Goal: Communication & Community: Answer question/provide support

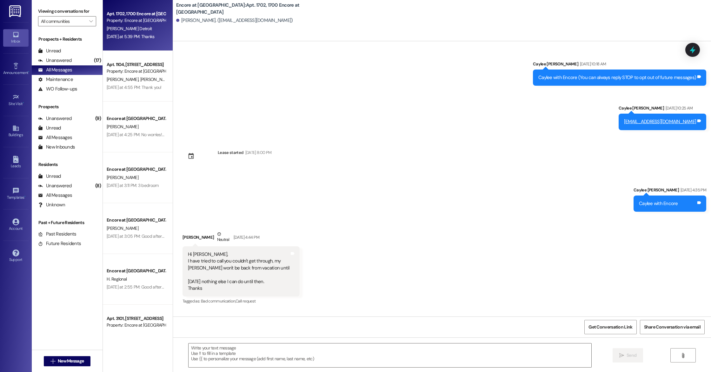
scroll to position [161, 0]
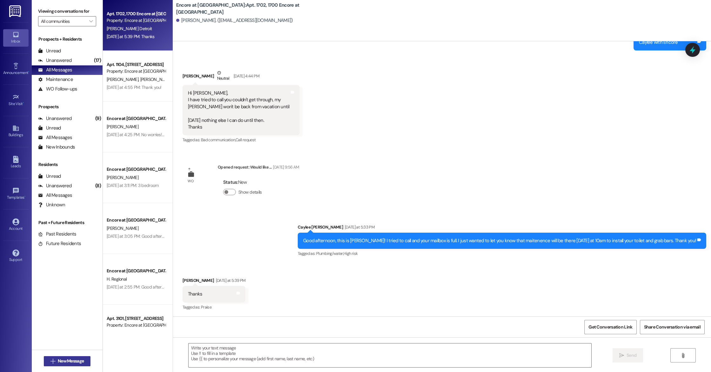
click at [68, 363] on span "New Message" at bounding box center [71, 361] width 26 height 7
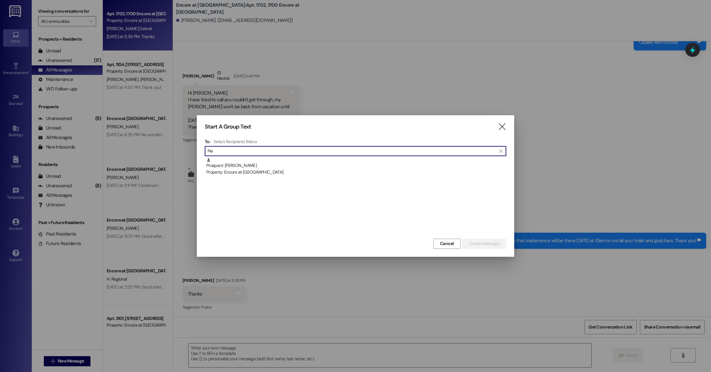
type input "N"
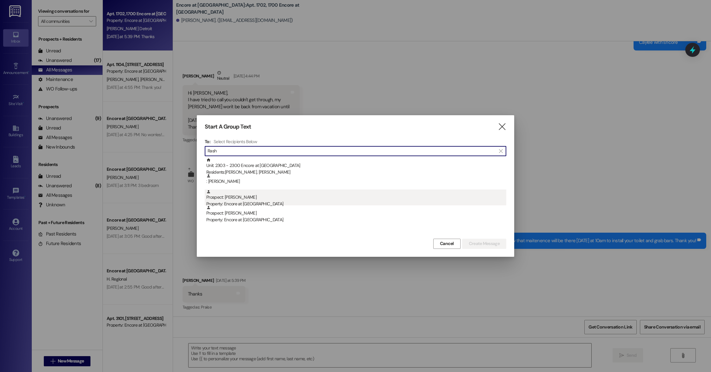
type input "Rash"
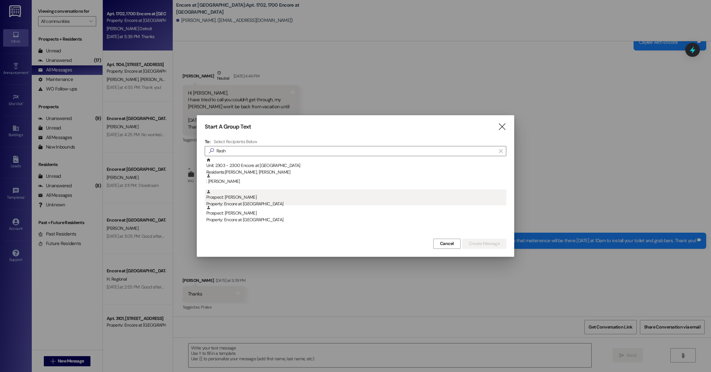
click at [259, 194] on div "Prospect: [PERSON_NAME] Property: Encore at [GEOGRAPHIC_DATA]" at bounding box center [356, 199] width 300 height 18
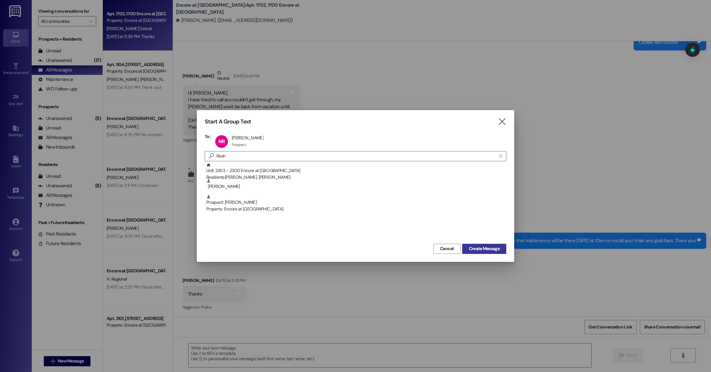
click at [486, 249] on span "Create Message" at bounding box center [484, 248] width 31 height 7
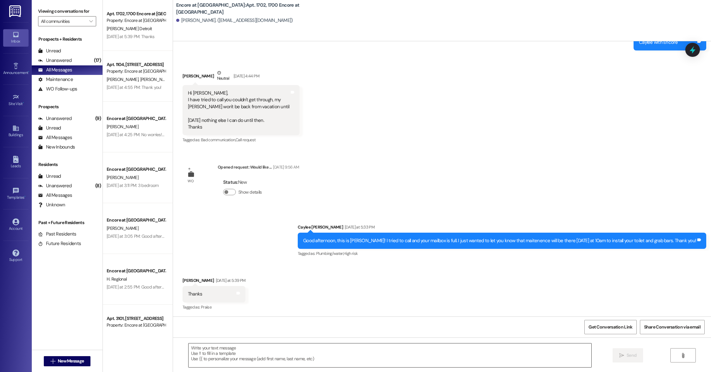
scroll to position [0, 0]
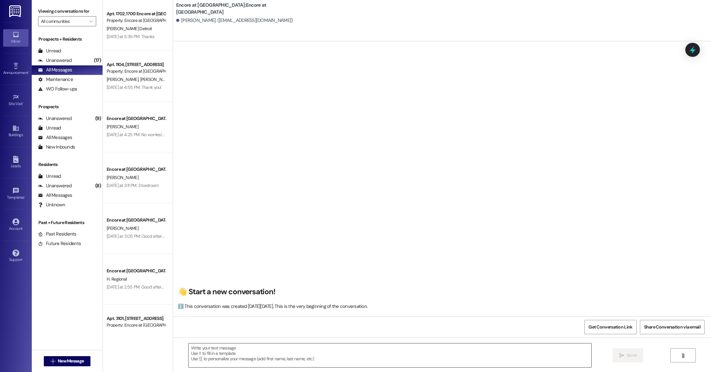
click at [221, 353] on textarea at bounding box center [390, 356] width 403 height 24
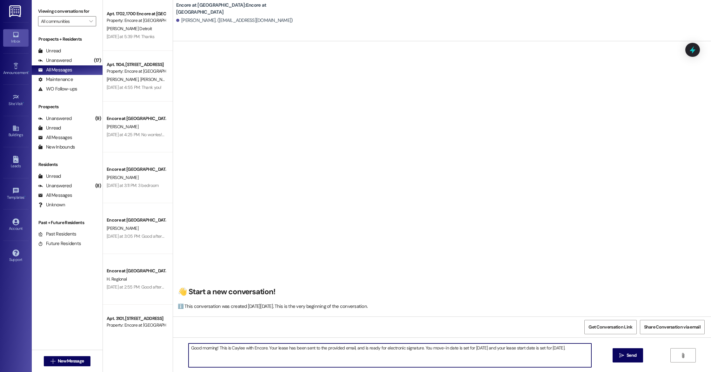
click at [426, 349] on textarea "Good morning! This is Caylee with Encore. Your lease has been sent to the provi…" at bounding box center [390, 356] width 403 height 24
click at [576, 350] on textarea "Good morning! This is Caylee with Encore. Your lease has been sent to the provi…" at bounding box center [390, 356] width 403 height 24
type textarea "Good morning! This is Caylee with Encore. Your lease has been sent to the provi…"
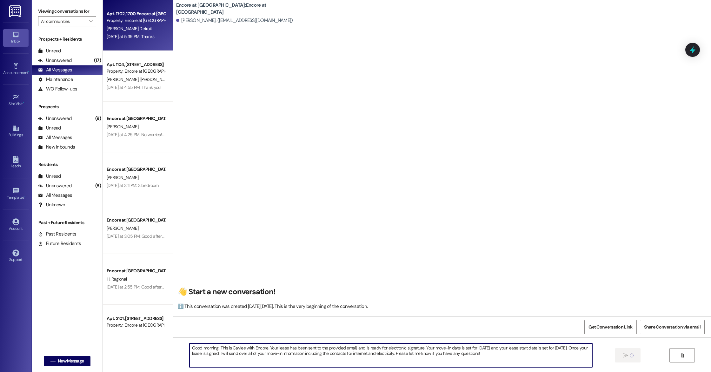
scroll to position [0, 0]
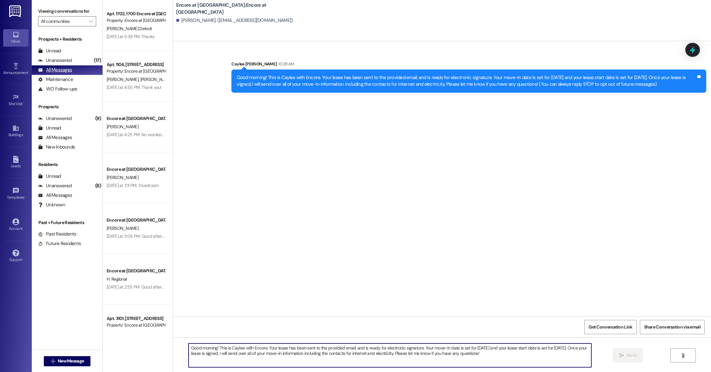
click at [67, 71] on div "All Messages" at bounding box center [55, 70] width 34 height 7
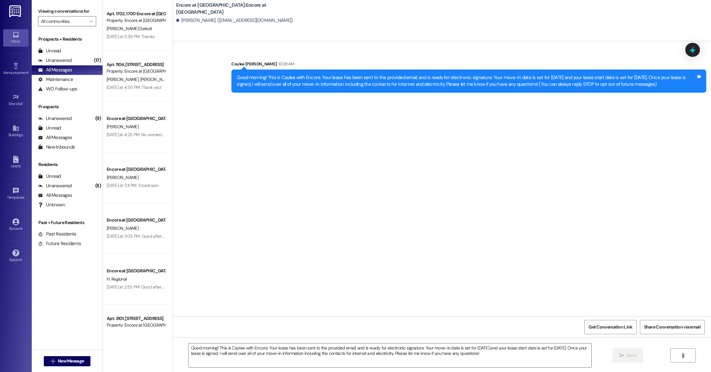
drag, startPoint x: 233, startPoint y: 77, endPoint x: 640, endPoint y: 85, distance: 407.2
click at [640, 85] on div "Good morning! This is Caylee with Encore. Your lease has been sent to the provi…" at bounding box center [467, 81] width 460 height 14
copy div "Good morning! This is Caylee with Encore. Your lease has been sent to the provi…"
click at [76, 359] on span "New Message" at bounding box center [71, 361] width 26 height 7
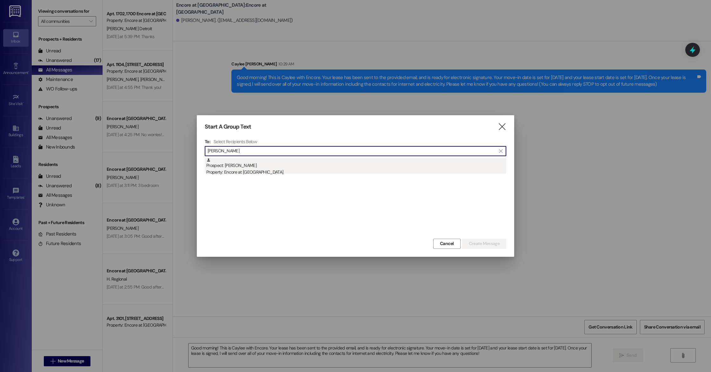
type input "[PERSON_NAME]"
click at [232, 166] on div "Prospect: [PERSON_NAME] Property: Encore at [GEOGRAPHIC_DATA]" at bounding box center [356, 167] width 300 height 18
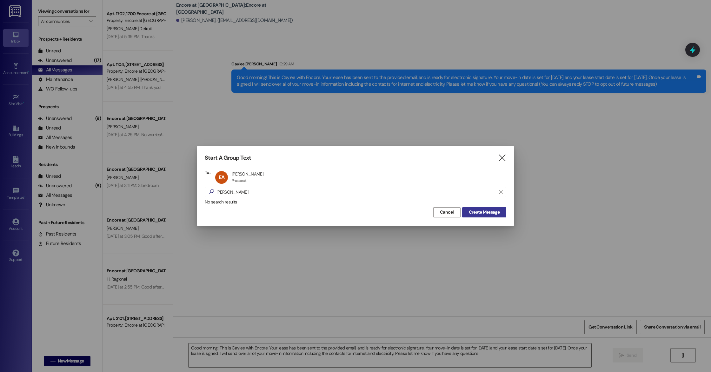
click at [500, 212] on span "Create Message" at bounding box center [484, 212] width 31 height 7
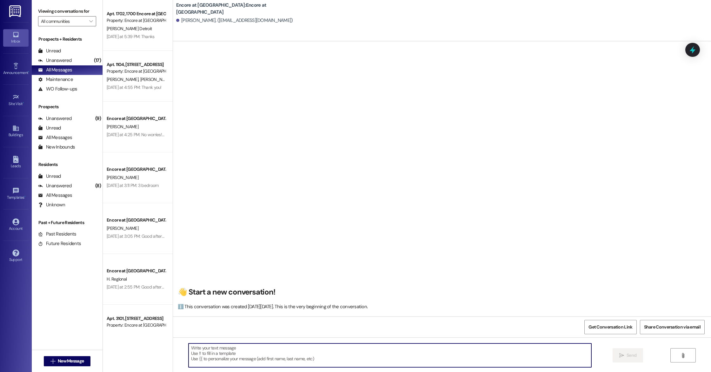
click at [240, 359] on textarea at bounding box center [390, 356] width 403 height 24
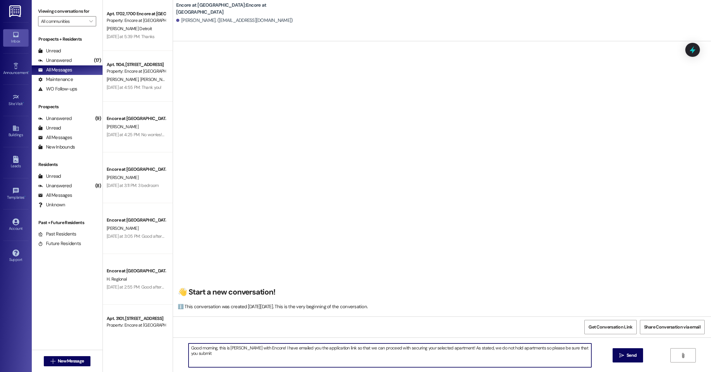
click at [499, 348] on textarea "Good morning, this is [PERSON_NAME] with Encore! I have emailed you the applica…" at bounding box center [390, 356] width 403 height 24
drag, startPoint x: 536, startPoint y: 349, endPoint x: 516, endPoint y: 350, distance: 20.7
click at [515, 350] on textarea "Good morning, this is [PERSON_NAME] with Encore! I have emailed you the applica…" at bounding box center [390, 356] width 403 height 24
click at [586, 356] on textarea "Good morning, this is [PERSON_NAME] with Encore! I have emailed you the applica…" at bounding box center [390, 356] width 403 height 24
type textarea "Good morning, this is [PERSON_NAME] with Encore! I have emailed you the applica…"
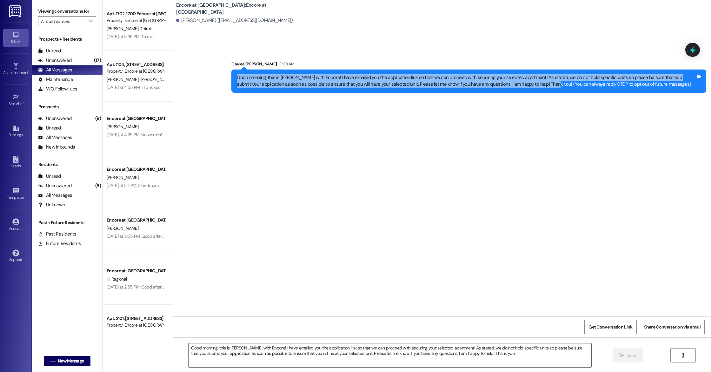
drag, startPoint x: 514, startPoint y: 85, endPoint x: 221, endPoint y: 73, distance: 293.7
click at [221, 73] on div "Sent via SMS Caylee [PERSON_NAME] 10:39 AM Good morning, this is Caylee with En…" at bounding box center [442, 71] width 538 height 51
copy div "Good morning, this is [PERSON_NAME] with Encore! I have emailed you the applica…"
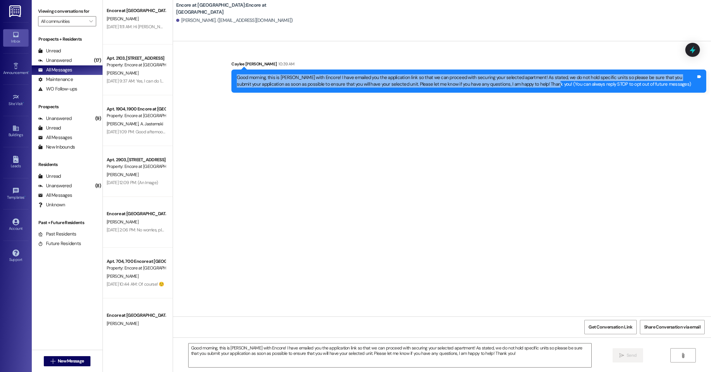
scroll to position [871, 0]
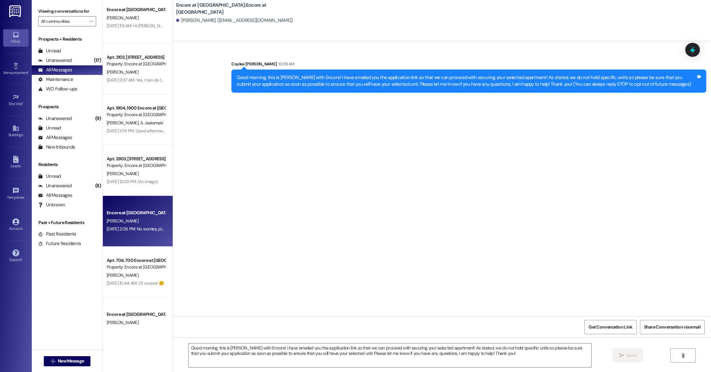
click at [130, 212] on div "Encore at [GEOGRAPHIC_DATA]" at bounding box center [136, 213] width 59 height 7
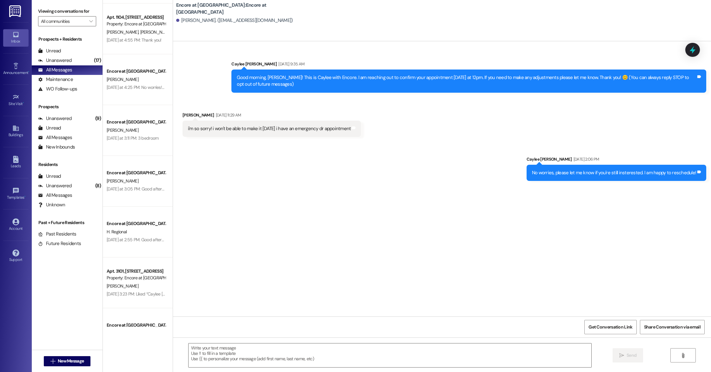
scroll to position [0, 0]
